Goal: Information Seeking & Learning: Learn about a topic

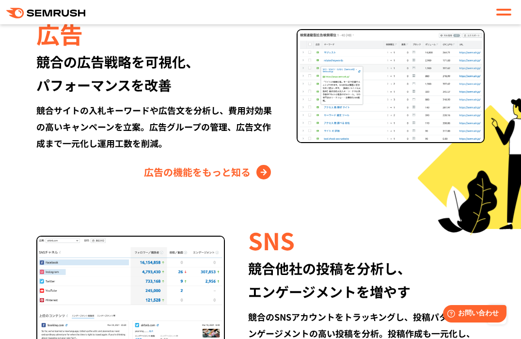
scroll to position [821, 0]
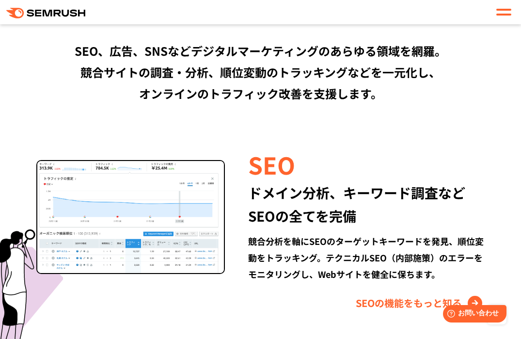
click at [505, 9] on span at bounding box center [504, 10] width 15 height 2
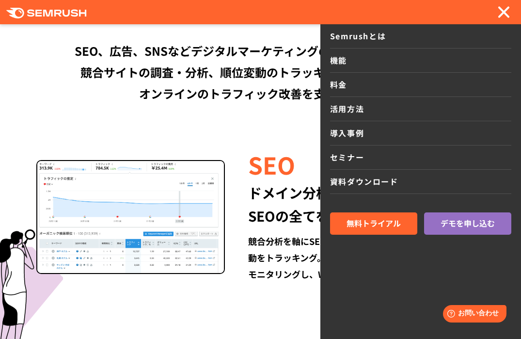
click at [342, 65] on link "機能" at bounding box center [420, 60] width 181 height 24
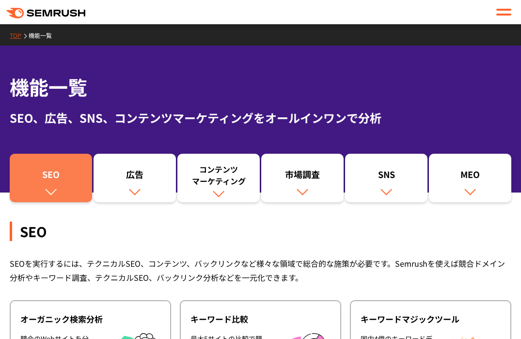
click at [49, 181] on div "SEO" at bounding box center [51, 176] width 73 height 16
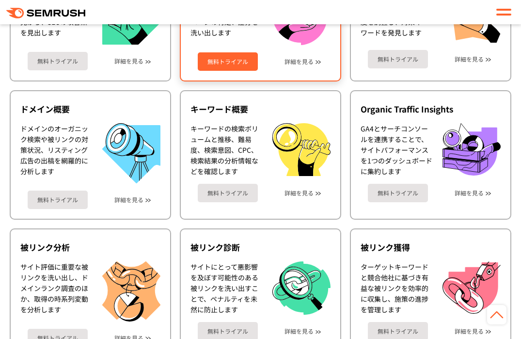
scroll to position [354, 0]
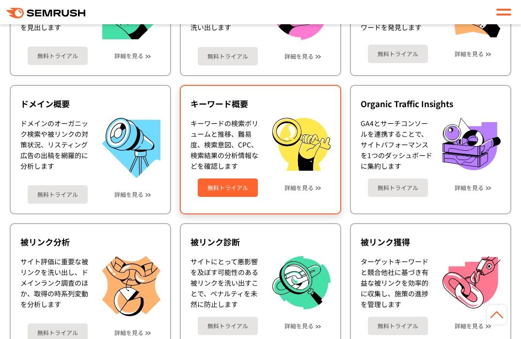
click at [314, 189] on div "無料トライアル 詳細を見る" at bounding box center [261, 184] width 140 height 26
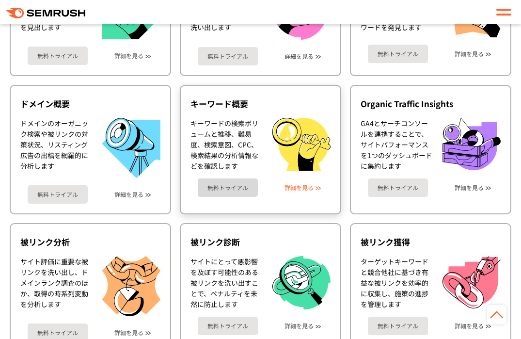
click at [308, 188] on link "詳細を見る" at bounding box center [299, 187] width 29 height 7
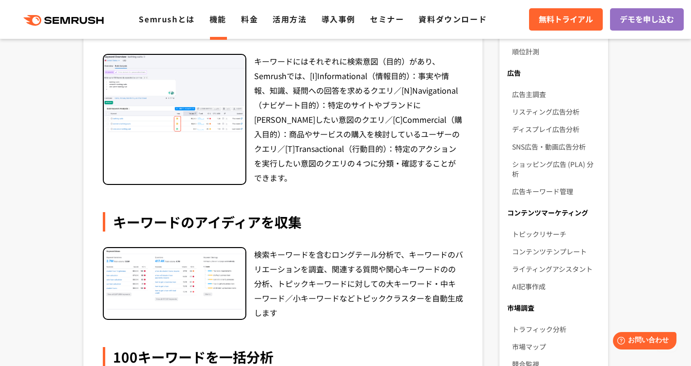
scroll to position [360, 0]
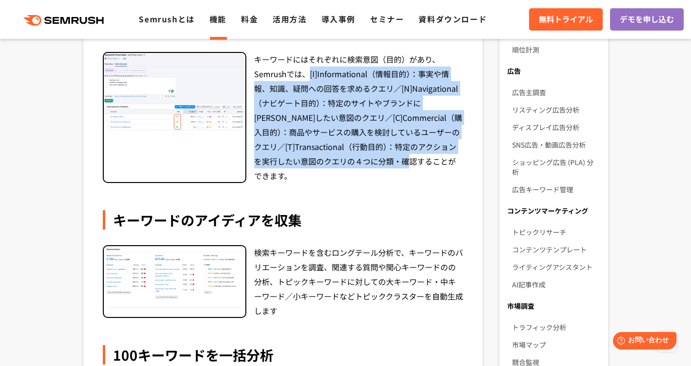
drag, startPoint x: 307, startPoint y: 72, endPoint x: 462, endPoint y: 161, distance: 177.7
click at [462, 161] on div "キーワードにはそれぞれに検索意図（目的）があり、Semrushでは、[I]Informational（情報目的）：事実や情報、知識、疑問への回答を求めるクエリ…" at bounding box center [358, 117] width 209 height 131
copy div "[I]Informational（情報目的）：事実や情報、知識、疑問への回答を求めるクエリ／[N]Navigational（ナビゲート目的）：特定のサイトやブ…"
